Goal: Task Accomplishment & Management: Use online tool/utility

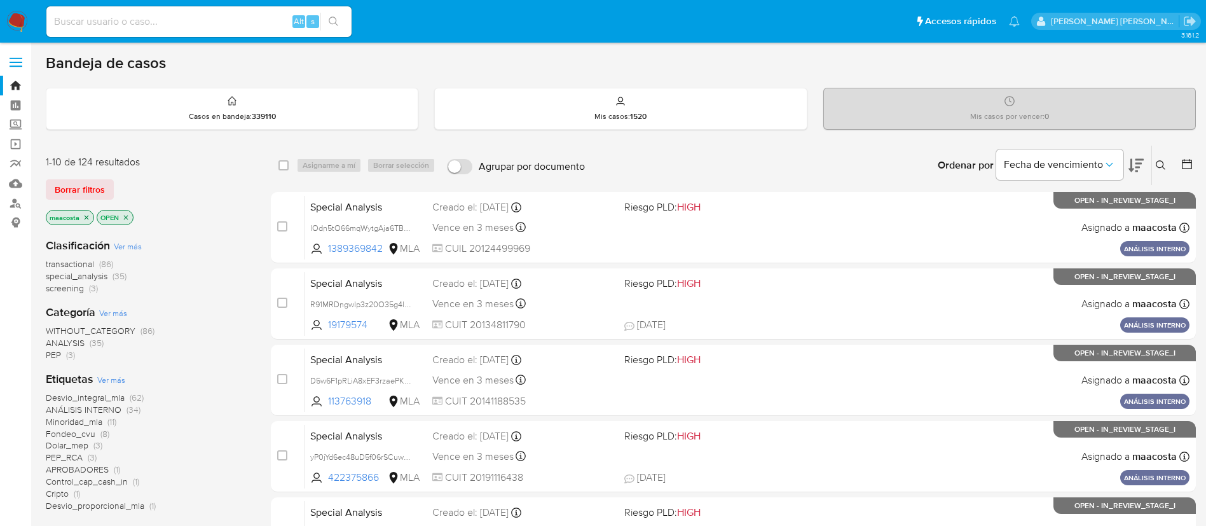
click at [228, 22] on input at bounding box center [198, 21] width 305 height 17
paste input "8ABHZc0vBCEs002OG352rbu2"
type input "8ABHZc0vBCEs002OG352rbu2"
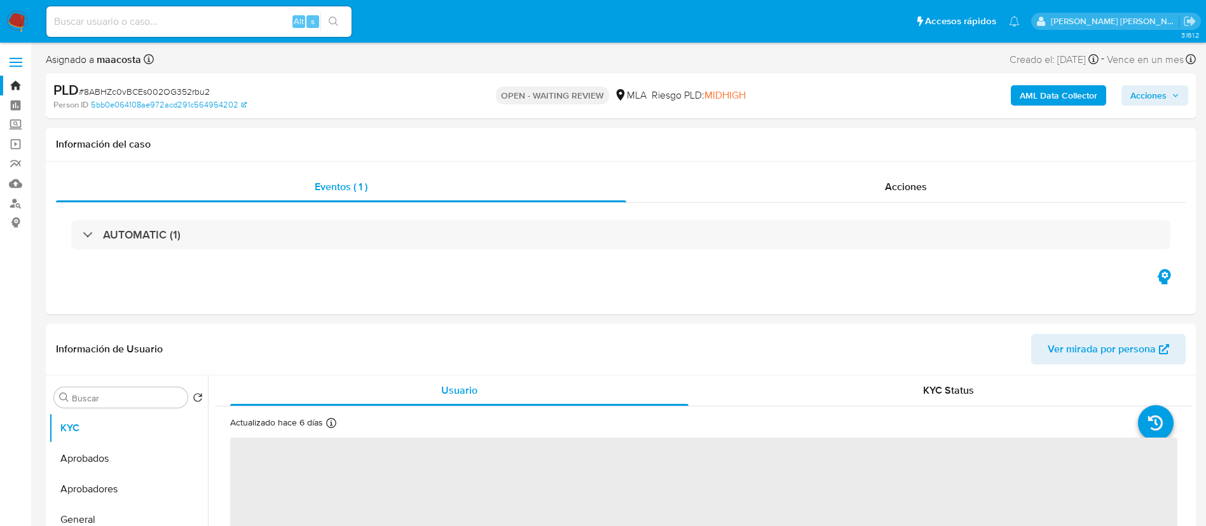
select select "10"
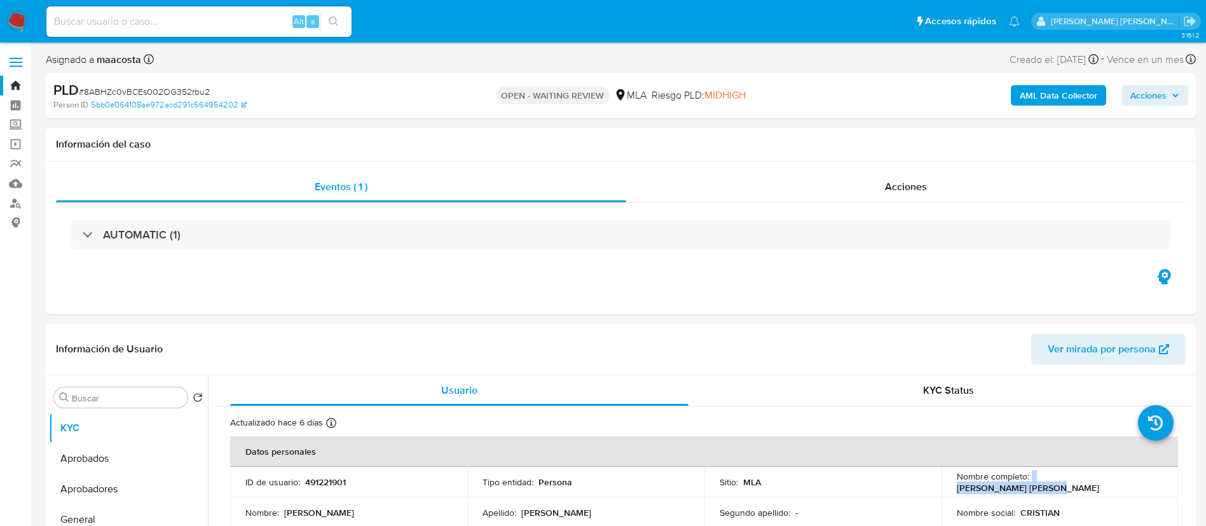
drag, startPoint x: 1027, startPoint y: 479, endPoint x: 1117, endPoint y: 489, distance: 90.2
click at [1117, 489] on td "Nombre completo : [PERSON_NAME] [PERSON_NAME]" at bounding box center [1059, 481] width 237 height 31
copy div "[PERSON_NAME] [PERSON_NAME]"
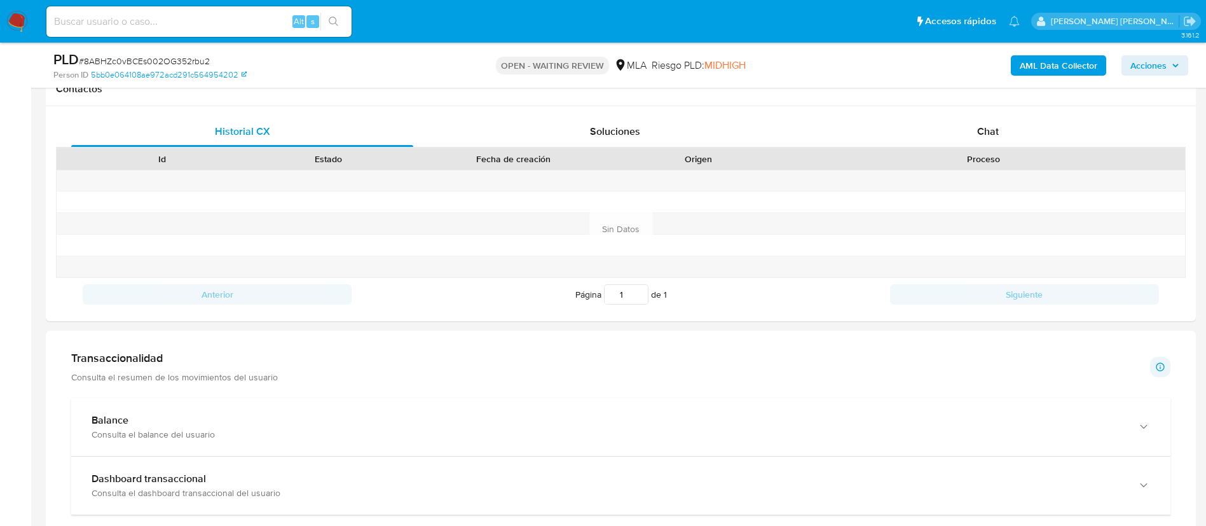
scroll to position [620, 0]
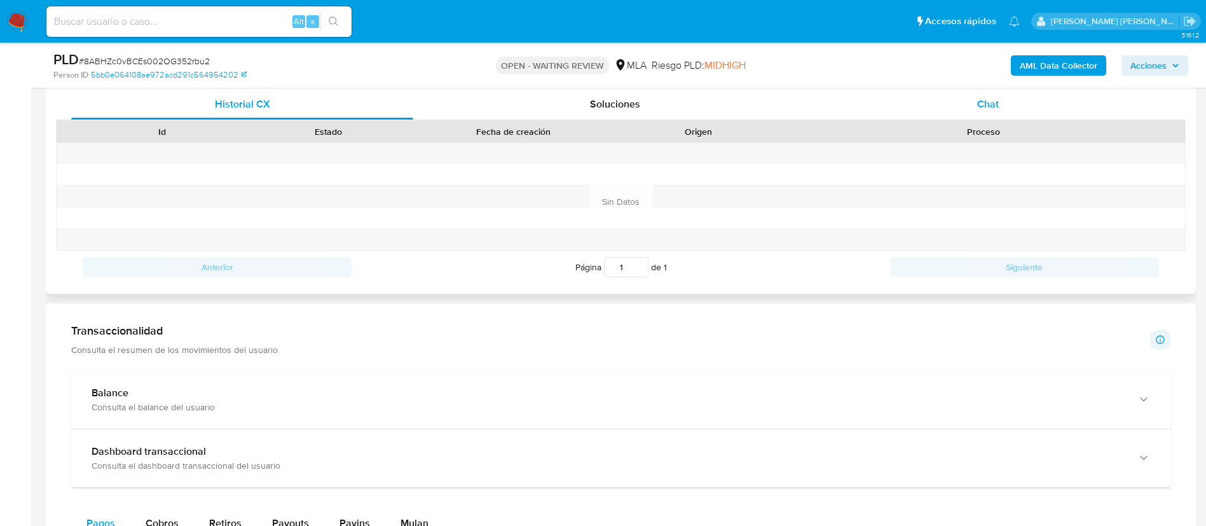
click at [996, 108] on span "Chat" at bounding box center [988, 104] width 22 height 15
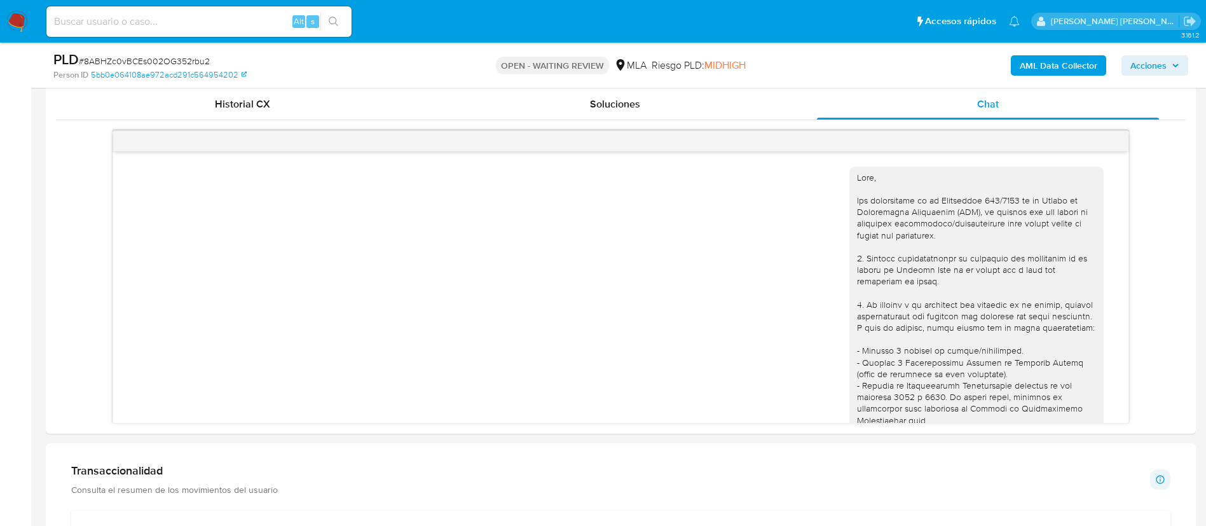
scroll to position [608, 0]
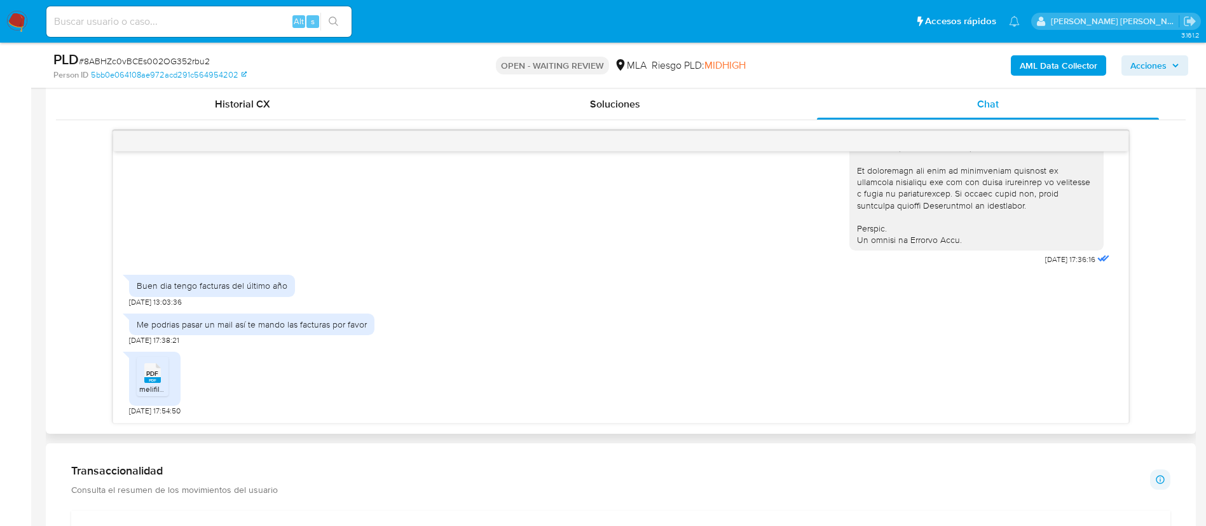
click at [149, 375] on span "PDF" at bounding box center [152, 373] width 12 height 8
